Goal: Use online tool/utility: Utilize a website feature to perform a specific function

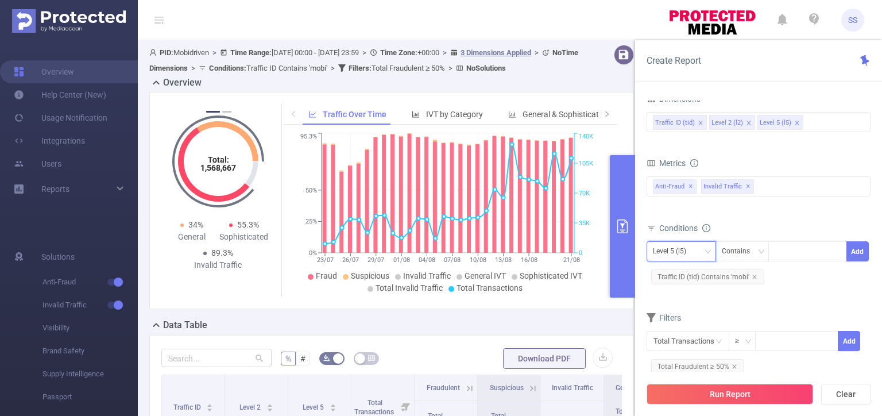
click at [696, 250] on div "Level 5 (l5)" at bounding box center [681, 251] width 57 height 19
click at [682, 292] on li "Level 2 (l2)" at bounding box center [681, 292] width 69 height 18
click at [785, 249] on div at bounding box center [808, 251] width 66 height 19
type input "15198"
click at [735, 250] on div "Contains" at bounding box center [740, 251] width 36 height 19
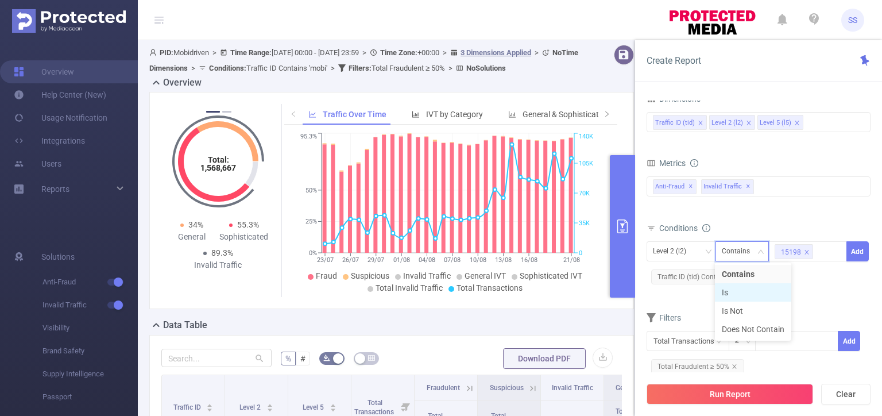
click at [752, 295] on li "Is" at bounding box center [753, 292] width 76 height 18
click at [862, 252] on button "Add" at bounding box center [858, 251] width 22 height 20
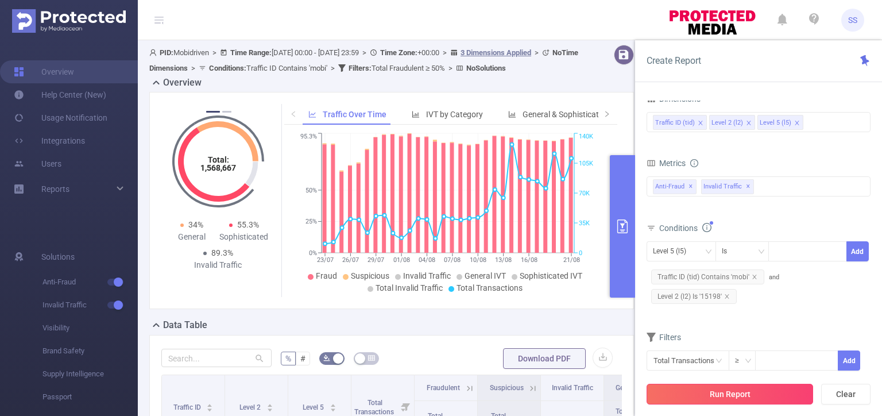
click at [747, 392] on button "Run Report" at bounding box center [730, 394] width 167 height 21
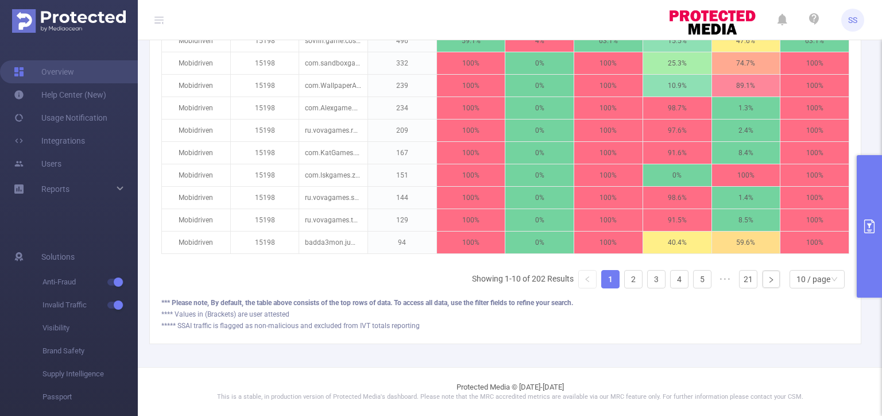
scroll to position [299, 0]
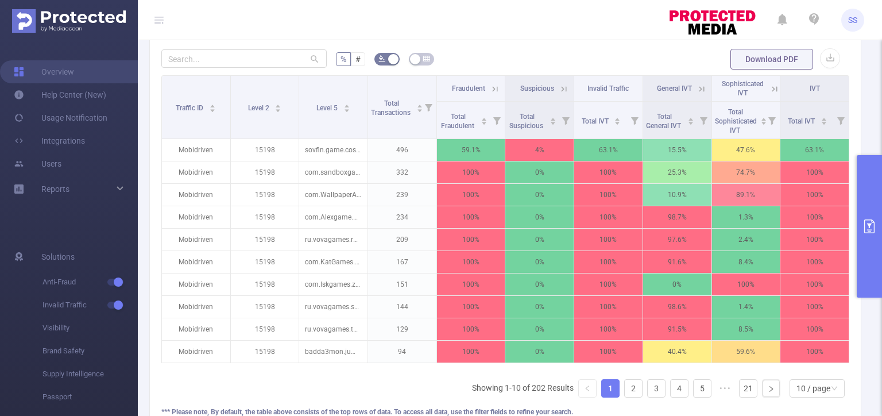
click at [882, 212] on button "primary" at bounding box center [869, 226] width 25 height 142
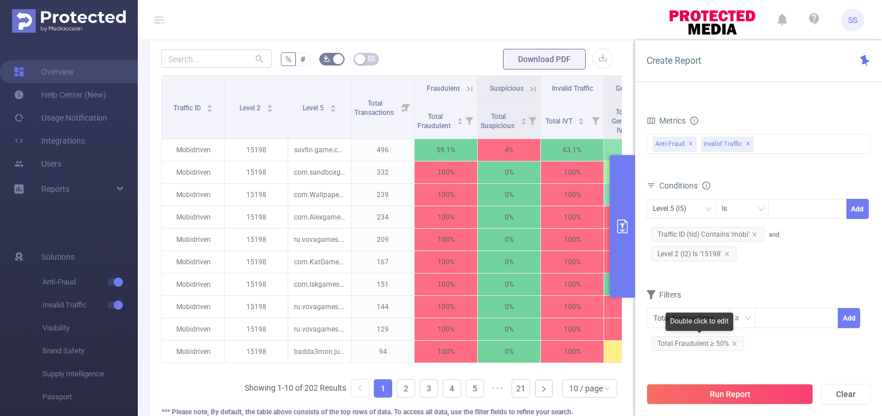
click at [696, 344] on span "Total Fraudulent ≥ 50%" at bounding box center [697, 343] width 93 height 15
click at [732, 345] on icon "icon: close" at bounding box center [735, 344] width 6 height 6
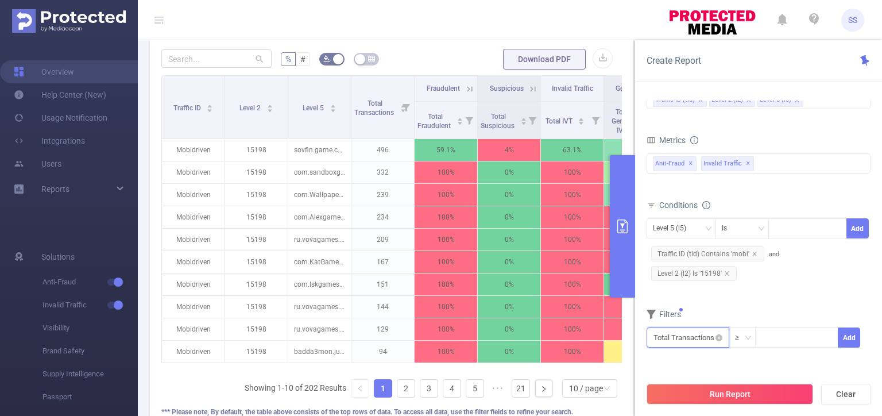
click at [700, 337] on input "text" at bounding box center [688, 337] width 83 height 20
click at [680, 246] on li "Anti-Fraud" at bounding box center [688, 250] width 83 height 18
click at [765, 230] on li "Fraudulent" at bounding box center [761, 232] width 68 height 18
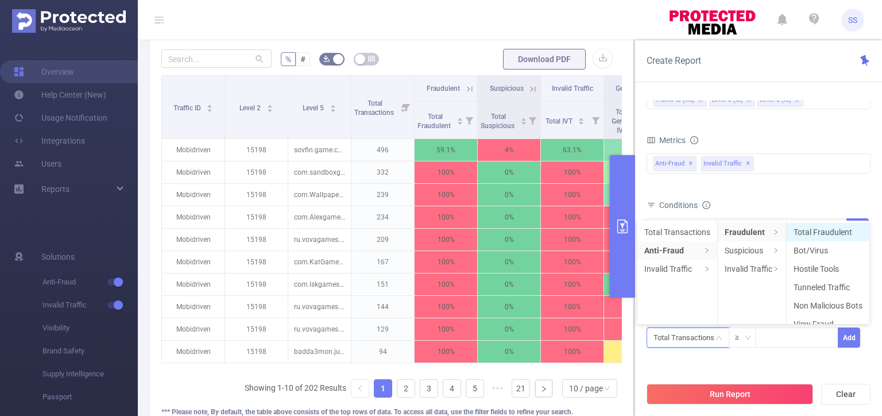
click at [832, 233] on li "Total Fraudulent" at bounding box center [828, 232] width 83 height 18
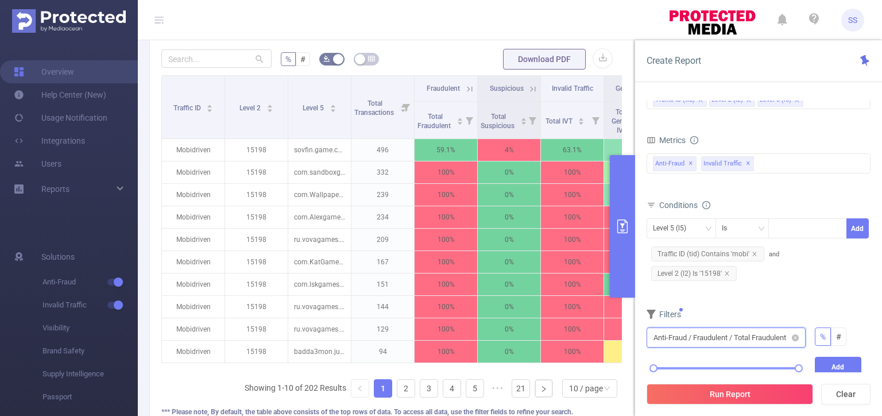
click at [742, 336] on input "text" at bounding box center [726, 337] width 159 height 20
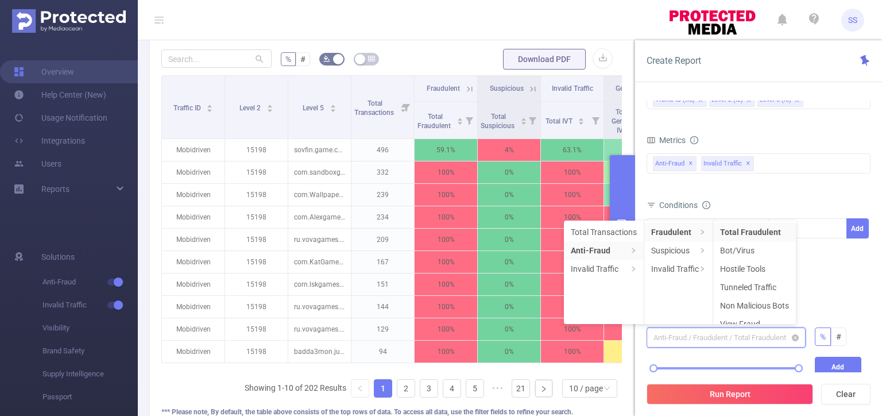
scroll to position [2, 0]
click at [612, 223] on li "Total Transactions" at bounding box center [604, 232] width 80 height 18
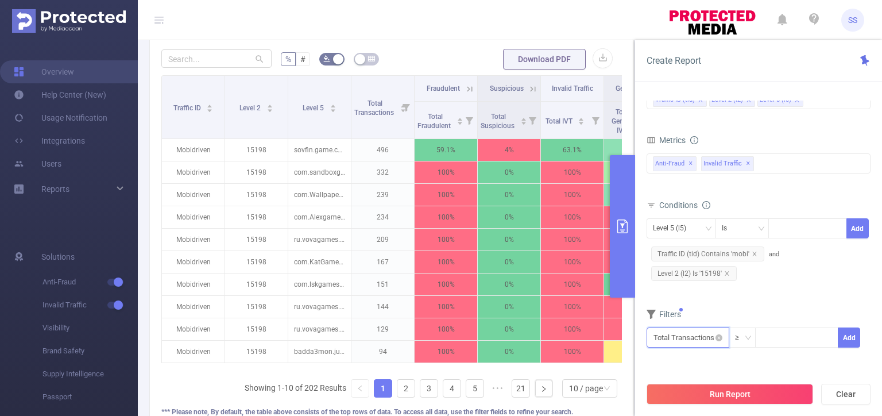
click at [704, 337] on input "text" at bounding box center [688, 337] width 83 height 20
click at [686, 273] on li "Invalid Traffic" at bounding box center [688, 269] width 83 height 18
click at [783, 234] on li "General IVT" at bounding box center [768, 232] width 83 height 18
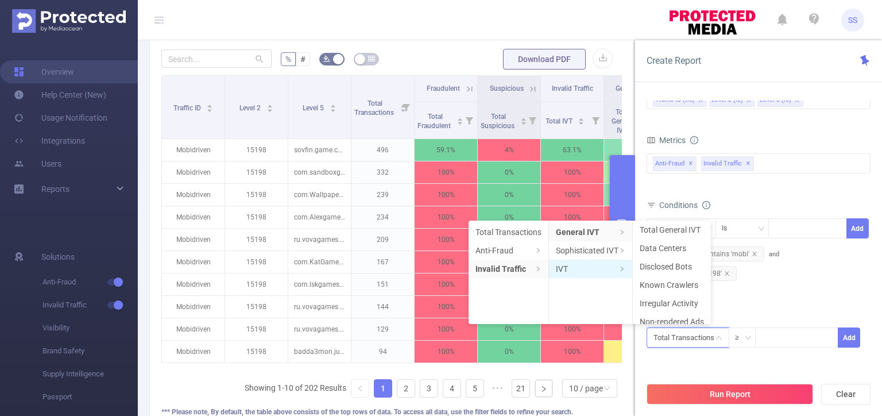
scroll to position [0, 0]
click at [589, 253] on li "Sophisticated IVT" at bounding box center [590, 250] width 83 height 18
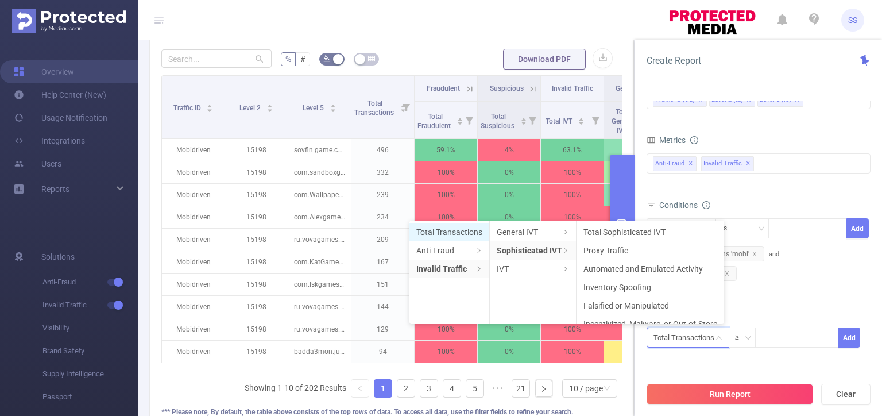
click at [445, 235] on li "Total Transactions" at bounding box center [450, 232] width 80 height 18
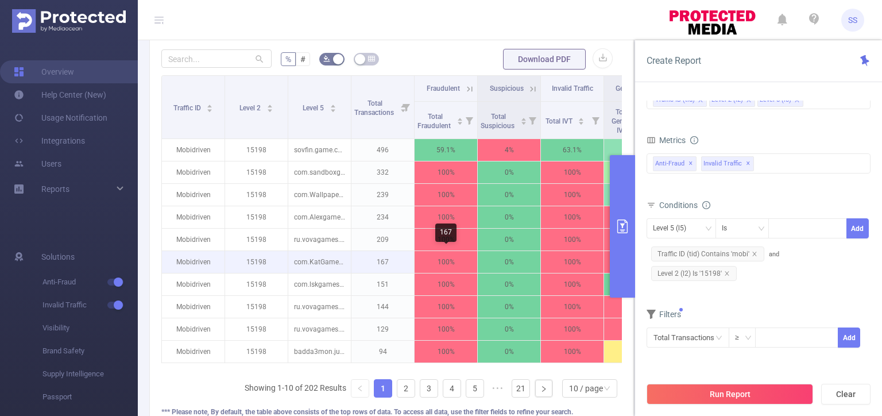
click at [438, 253] on p "100%" at bounding box center [446, 262] width 63 height 22
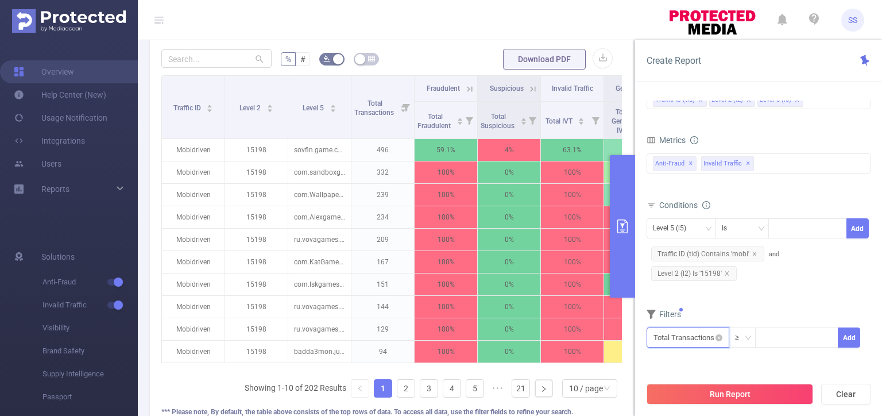
click at [675, 329] on input "text" at bounding box center [688, 337] width 83 height 20
click at [690, 250] on li "Anti-Fraud" at bounding box center [688, 250] width 83 height 18
click at [771, 229] on li "Fraudulent" at bounding box center [761, 232] width 68 height 18
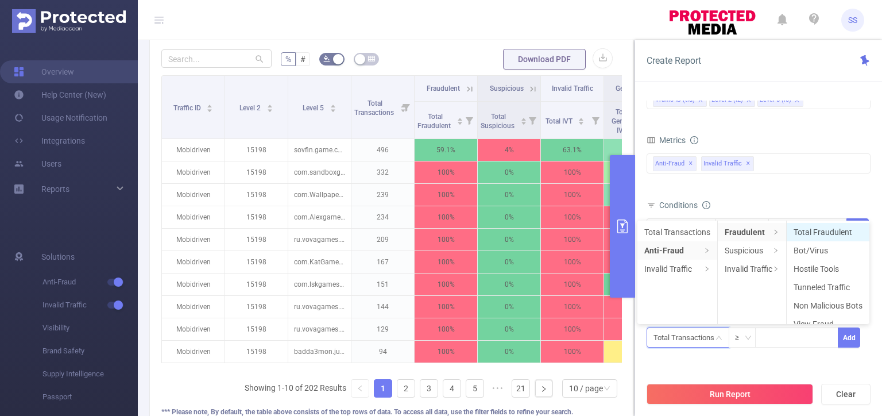
click at [833, 229] on li "Total Fraudulent" at bounding box center [828, 232] width 83 height 18
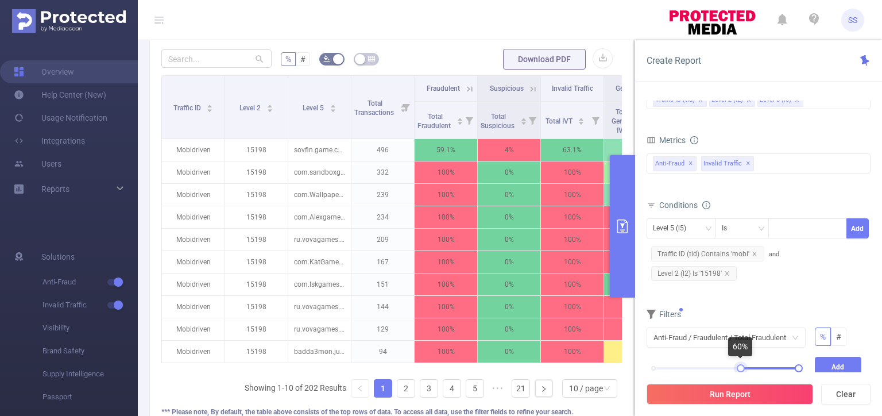
drag, startPoint x: 653, startPoint y: 366, endPoint x: 740, endPoint y: 365, distance: 87.3
click at [740, 365] on div at bounding box center [741, 368] width 8 height 8
click at [838, 361] on button "Add" at bounding box center [838, 367] width 47 height 20
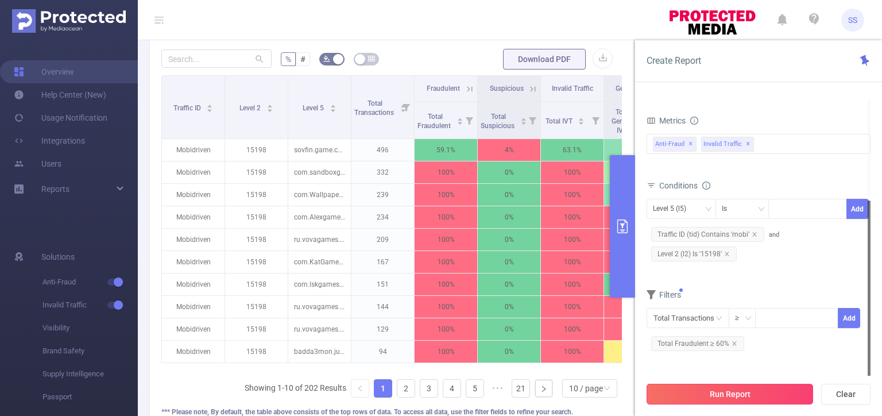
click at [753, 394] on button "Run Report" at bounding box center [730, 394] width 167 height 21
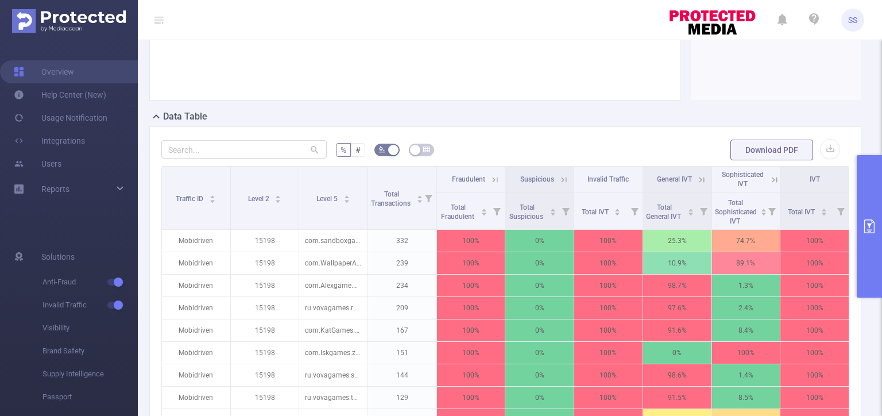
scroll to position [47, 0]
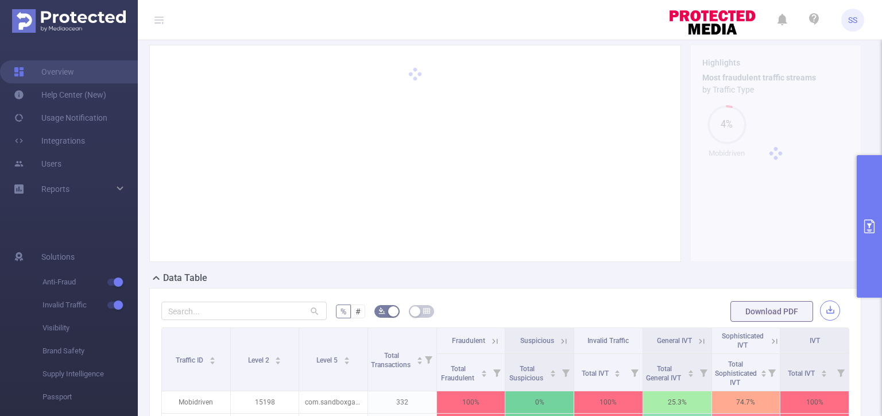
click at [824, 308] on button "button" at bounding box center [830, 310] width 20 height 20
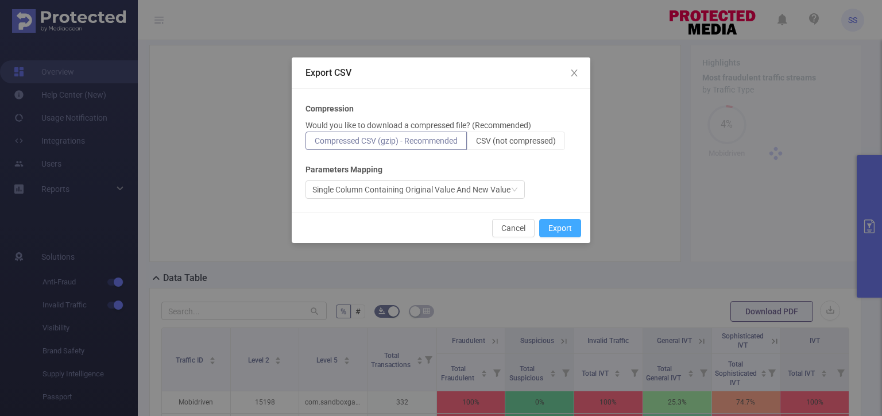
click at [565, 231] on button "Export" at bounding box center [560, 228] width 42 height 18
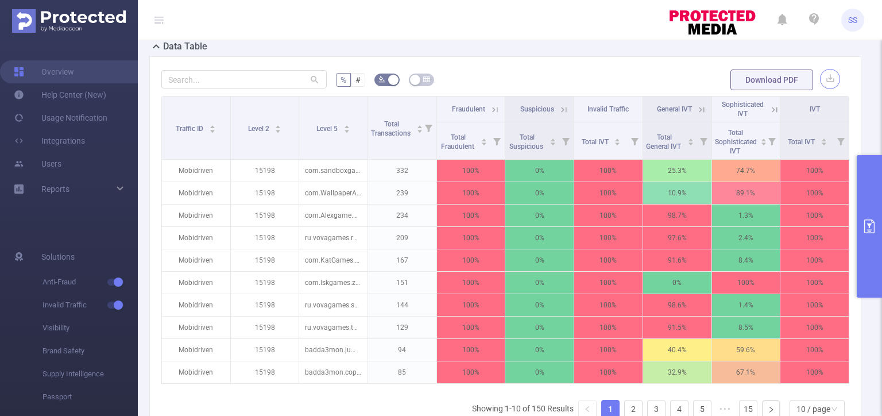
scroll to position [277, 0]
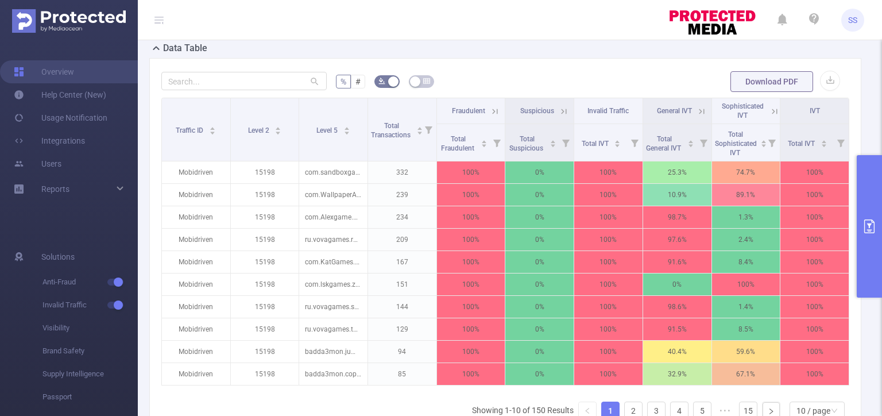
click at [879, 231] on button "primary" at bounding box center [869, 226] width 25 height 142
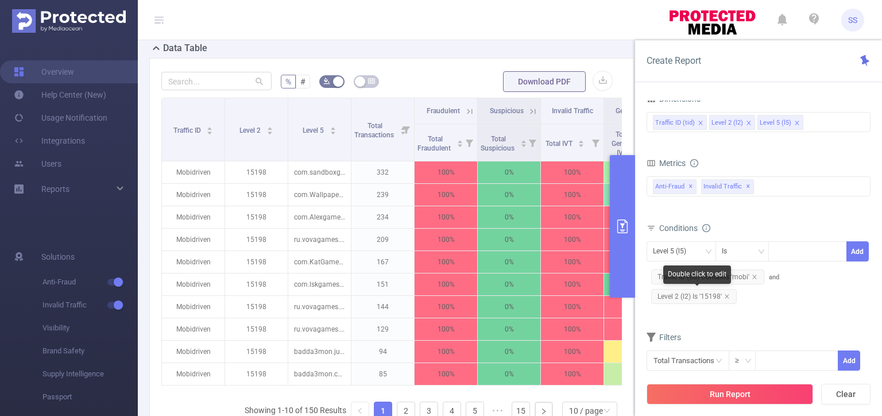
click at [727, 296] on icon "icon: close" at bounding box center [727, 296] width 6 height 6
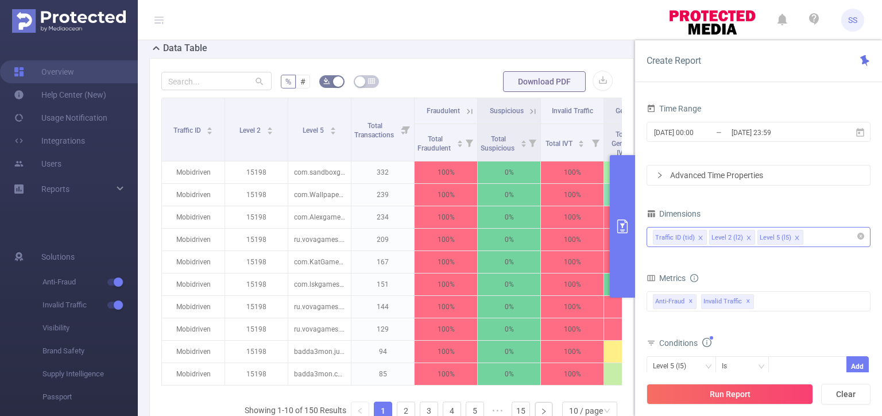
click at [746, 237] on icon "icon: close" at bounding box center [749, 238] width 6 height 6
click at [750, 236] on li "Level 5 (l5)" at bounding box center [732, 237] width 46 height 15
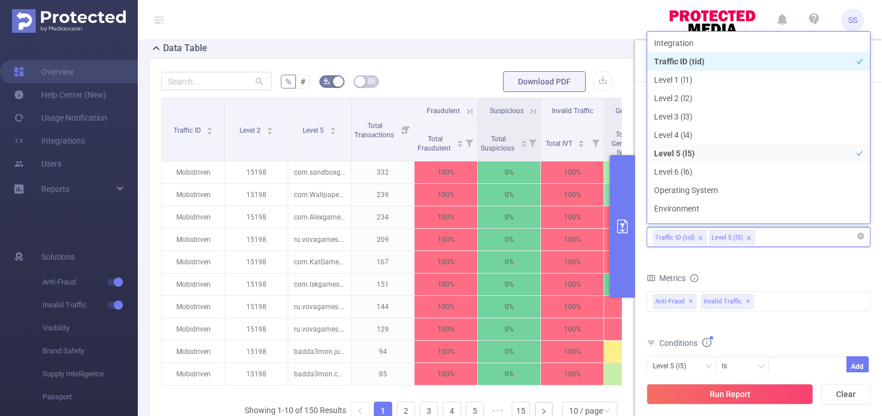
click at [746, 237] on icon "icon: close" at bounding box center [749, 238] width 6 height 6
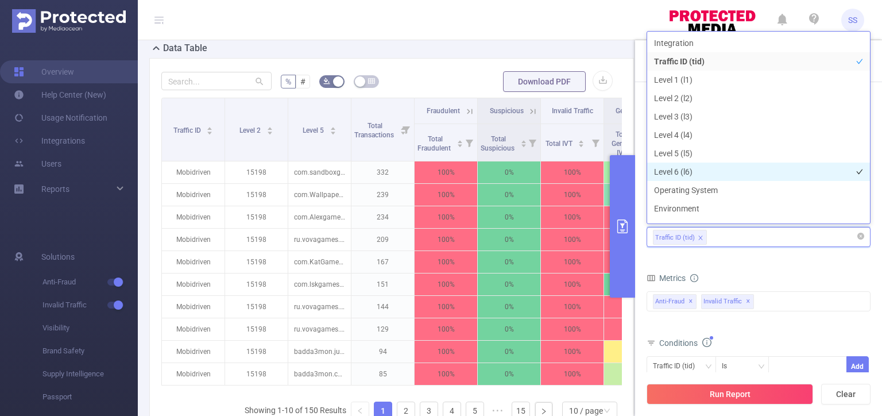
click at [702, 163] on li "Level 6 (l6)" at bounding box center [758, 172] width 223 height 18
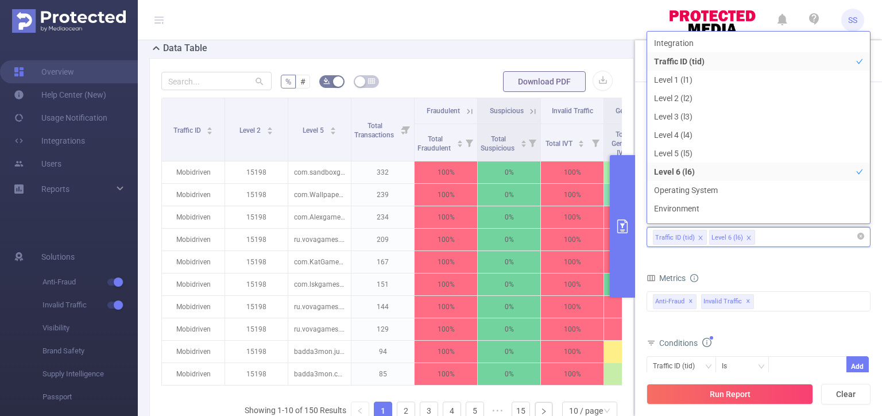
click at [724, 257] on form "Dimensions Traffic ID (tid) Level 6 (l6) Metrics bp_total bp_adult bp_arms bp_c…" at bounding box center [759, 353] width 224 height 295
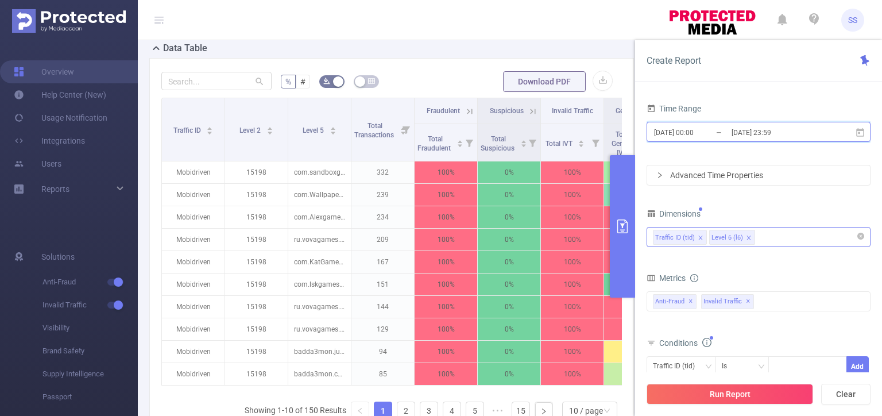
click at [750, 122] on span "[DATE] 00:00 _ [DATE] 23:59" at bounding box center [759, 132] width 224 height 20
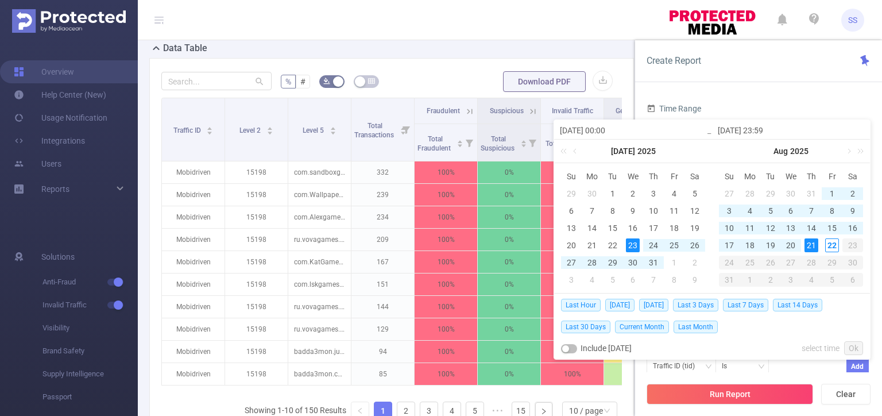
click at [748, 103] on div "Time Range" at bounding box center [759, 110] width 224 height 19
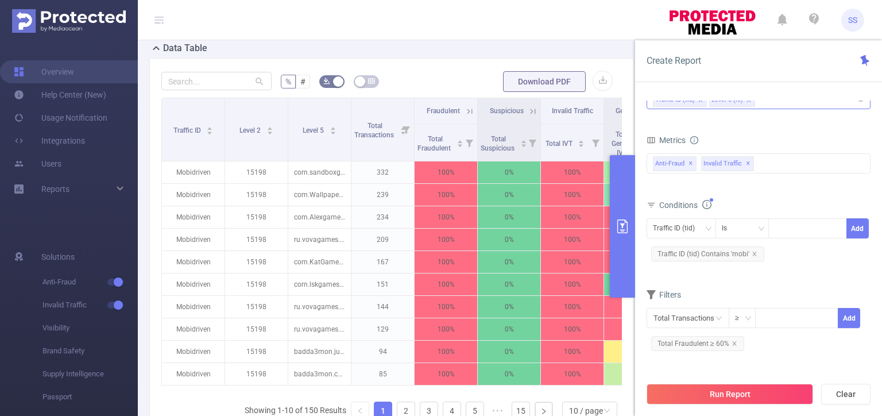
click at [699, 343] on span "Total Fraudulent ≥ 60%" at bounding box center [697, 343] width 93 height 15
click at [734, 341] on icon "icon: close" at bounding box center [735, 344] width 6 height 6
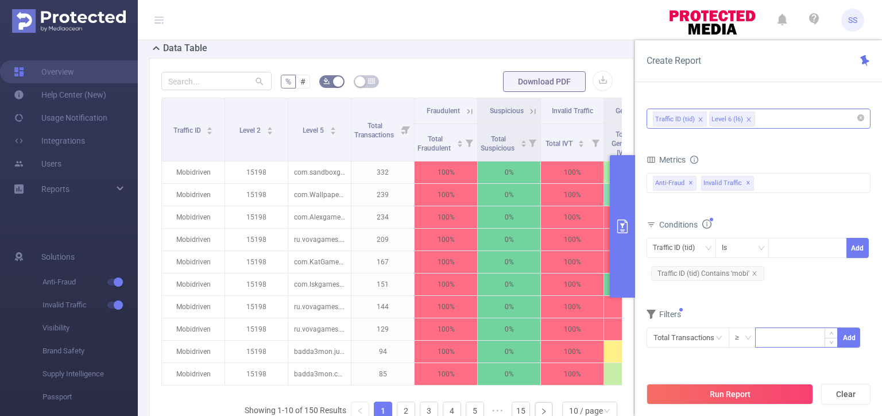
click at [787, 331] on input at bounding box center [797, 336] width 82 height 17
type input "50"
click at [850, 341] on button "Add" at bounding box center [849, 337] width 22 height 20
click at [685, 340] on input "text" at bounding box center [688, 337] width 83 height 20
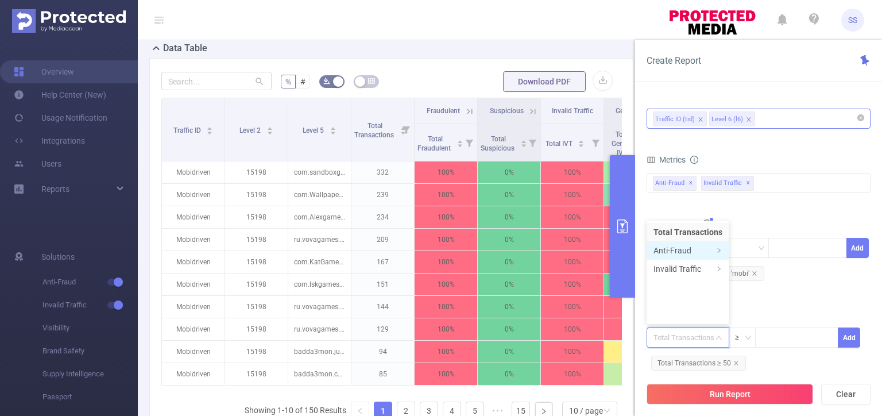
click at [692, 252] on li "Anti-Fraud" at bounding box center [688, 250] width 83 height 18
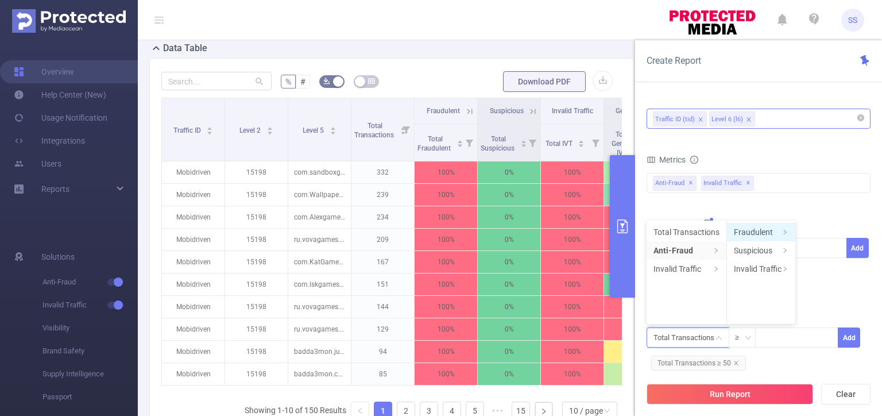
click at [770, 235] on li "Fraudulent" at bounding box center [761, 232] width 68 height 18
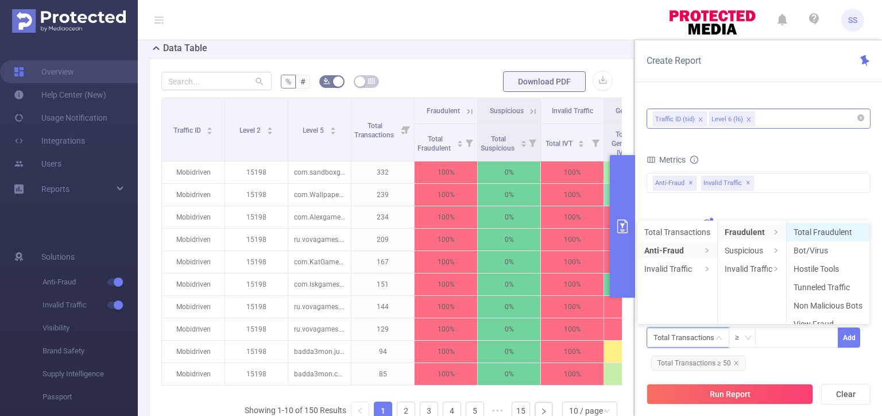
click at [841, 235] on li "Total Fraudulent" at bounding box center [828, 232] width 83 height 18
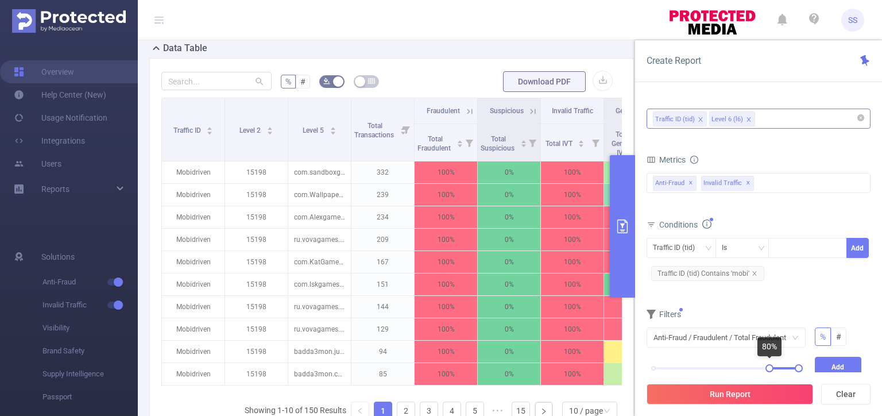
drag, startPoint x: 658, startPoint y: 368, endPoint x: 770, endPoint y: 364, distance: 112.1
click at [770, 365] on div "0% 100%" at bounding box center [726, 368] width 145 height 7
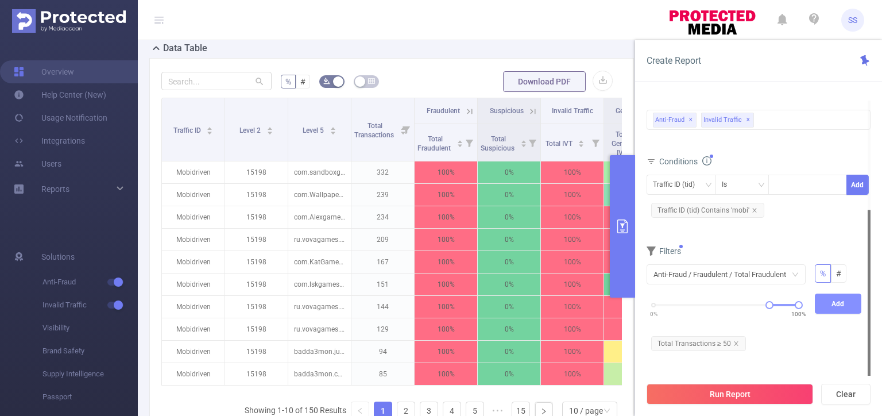
click at [832, 302] on button "Add" at bounding box center [838, 303] width 47 height 20
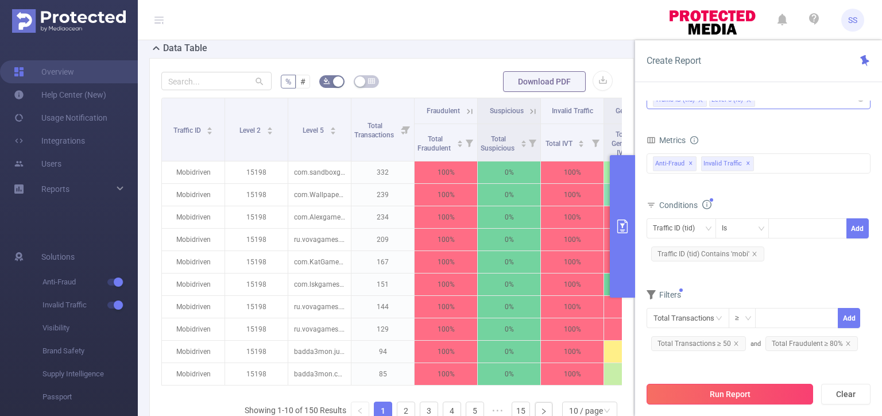
click at [744, 393] on button "Run Report" at bounding box center [730, 394] width 167 height 21
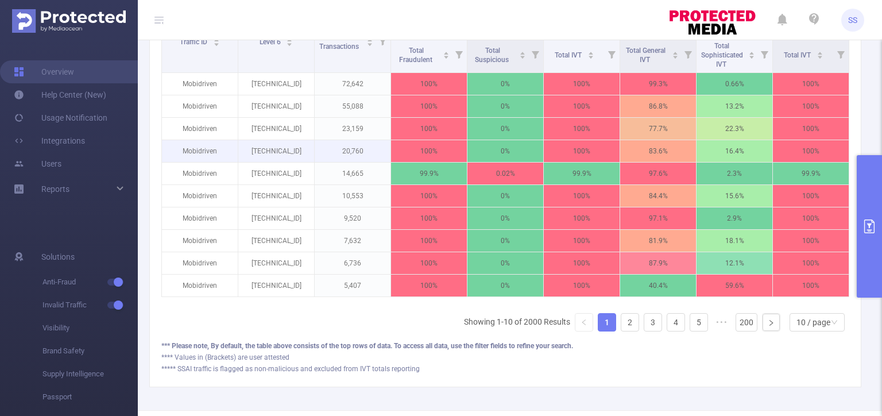
scroll to position [299, 0]
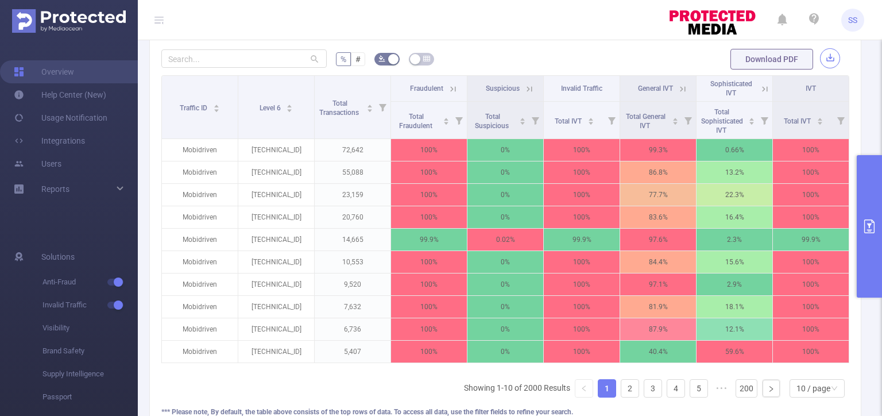
click at [822, 58] on button "button" at bounding box center [830, 58] width 20 height 20
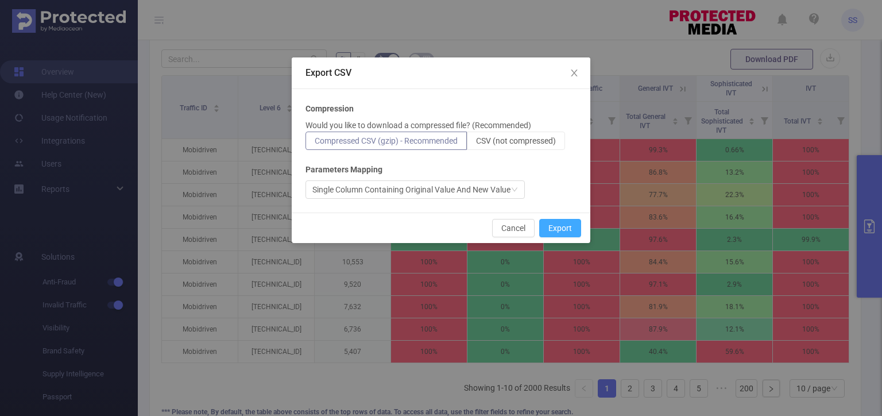
click at [578, 225] on button "Export" at bounding box center [560, 228] width 42 height 18
